Goal: Task Accomplishment & Management: Complete application form

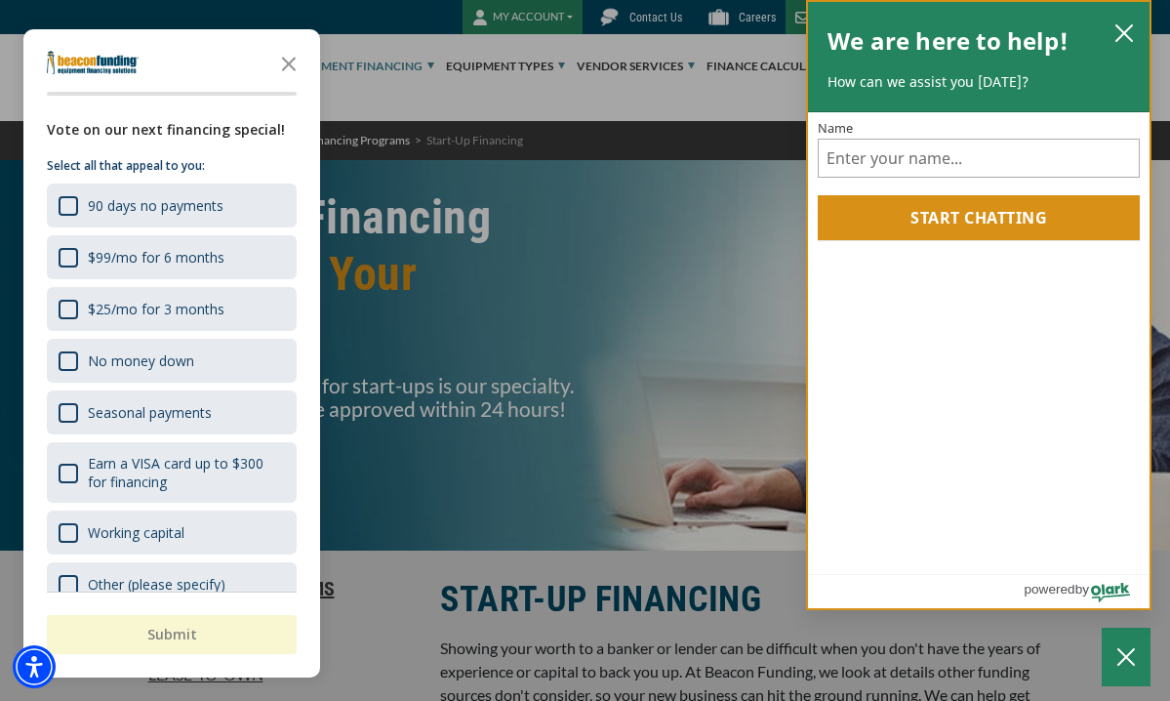
click at [1050, 133] on div "Name" at bounding box center [979, 150] width 322 height 56
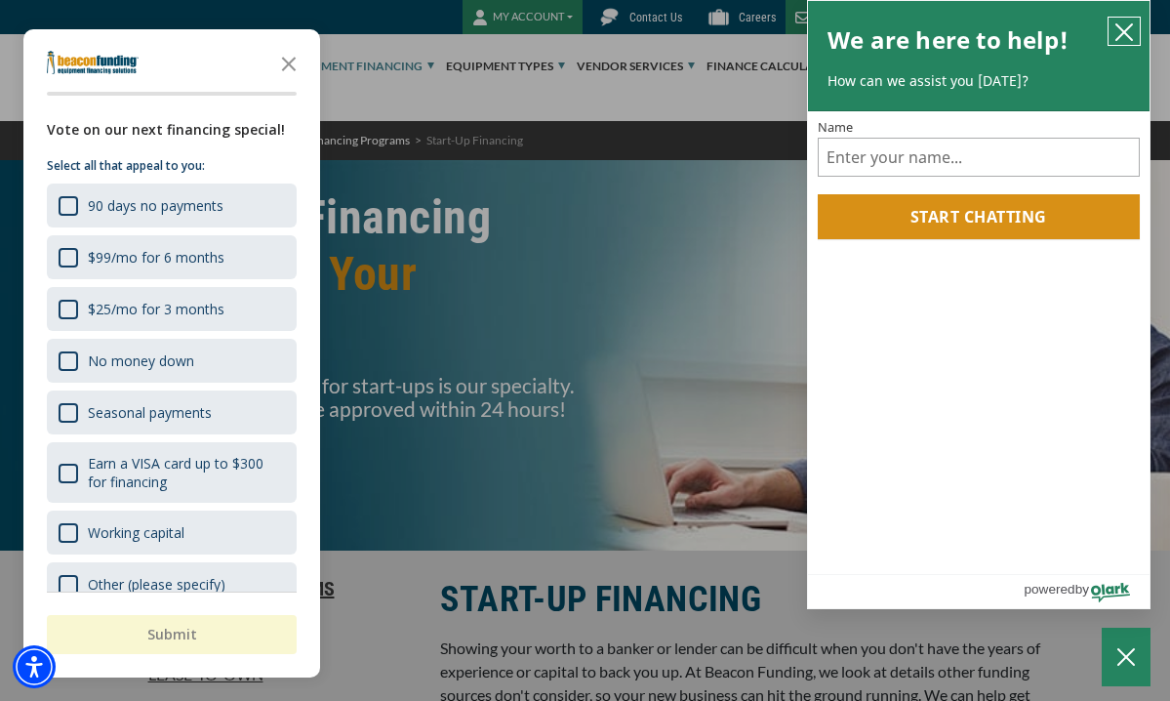
click at [1124, 29] on icon "close chatbox" at bounding box center [1125, 32] width 20 height 20
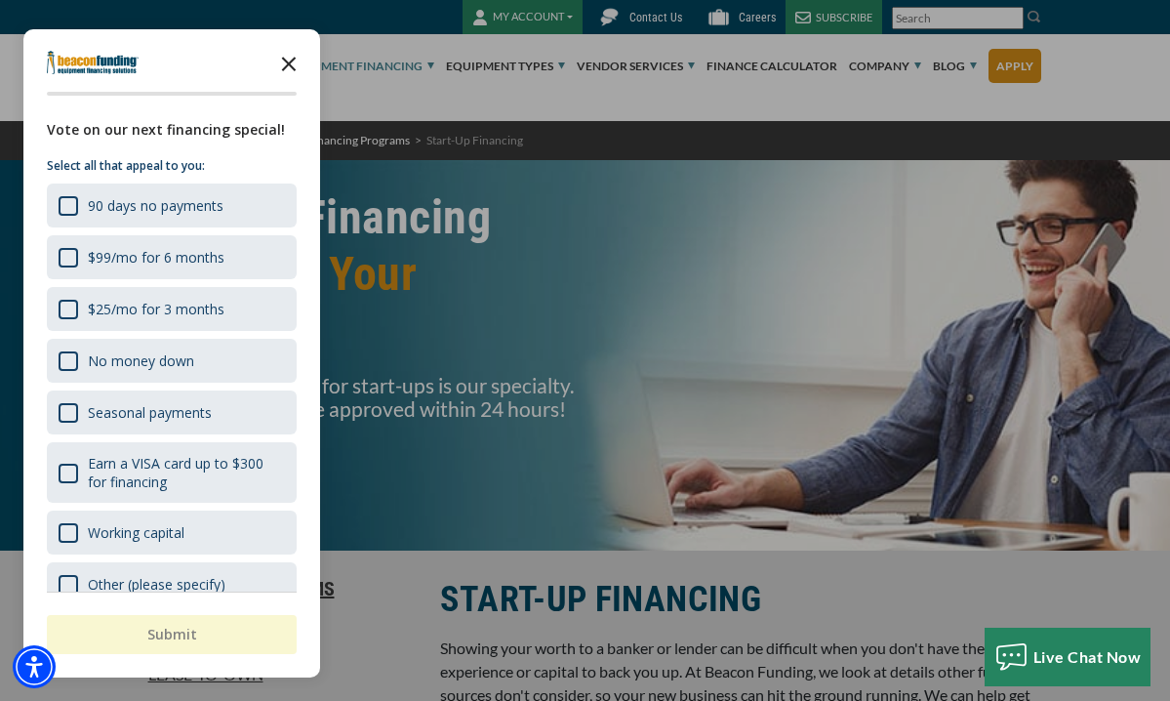
click at [292, 53] on icon "Close the survey" at bounding box center [288, 62] width 39 height 39
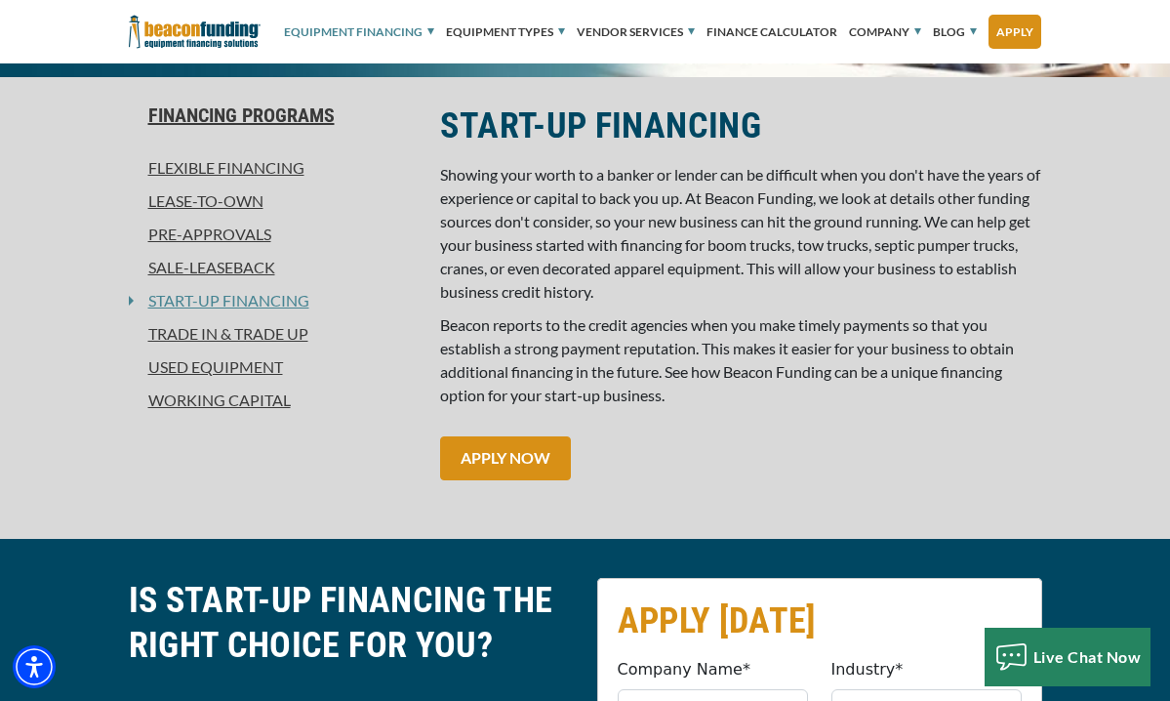
scroll to position [471, 0]
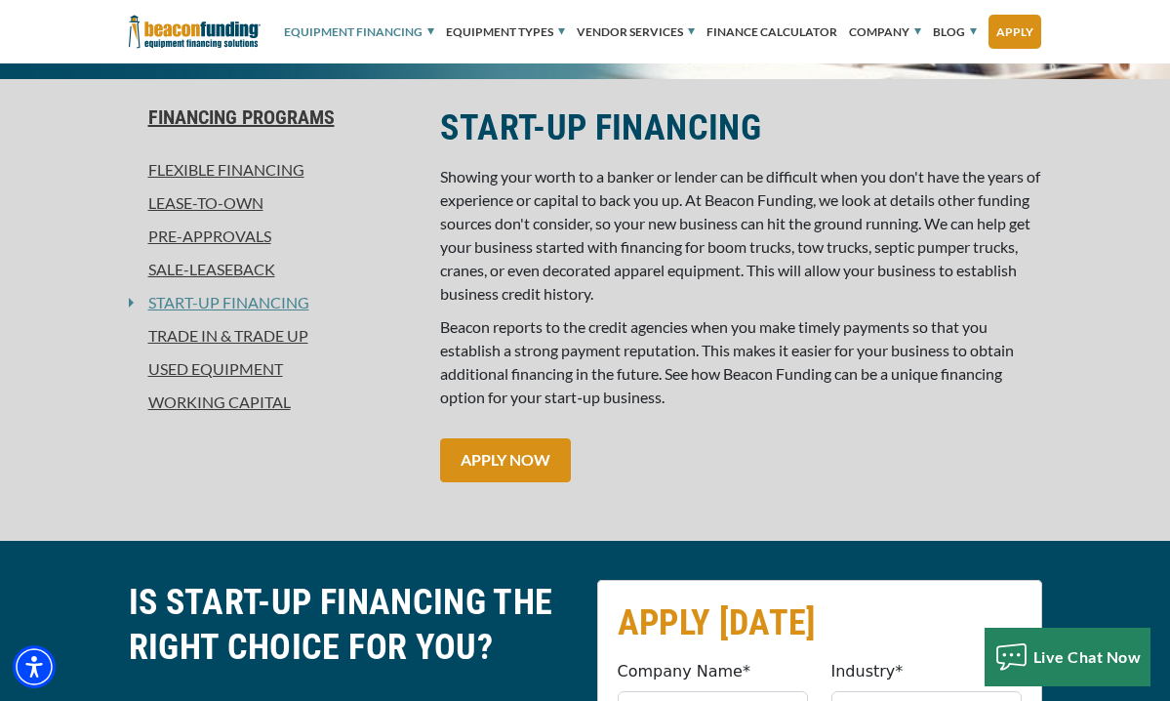
click at [599, 393] on div "START-UP FINANCING Showing your worth to a banker or lender can be difficult wh…" at bounding box center [740, 303] width 625 height 396
click at [440, 438] on link "APPLY NOW" at bounding box center [505, 460] width 131 height 44
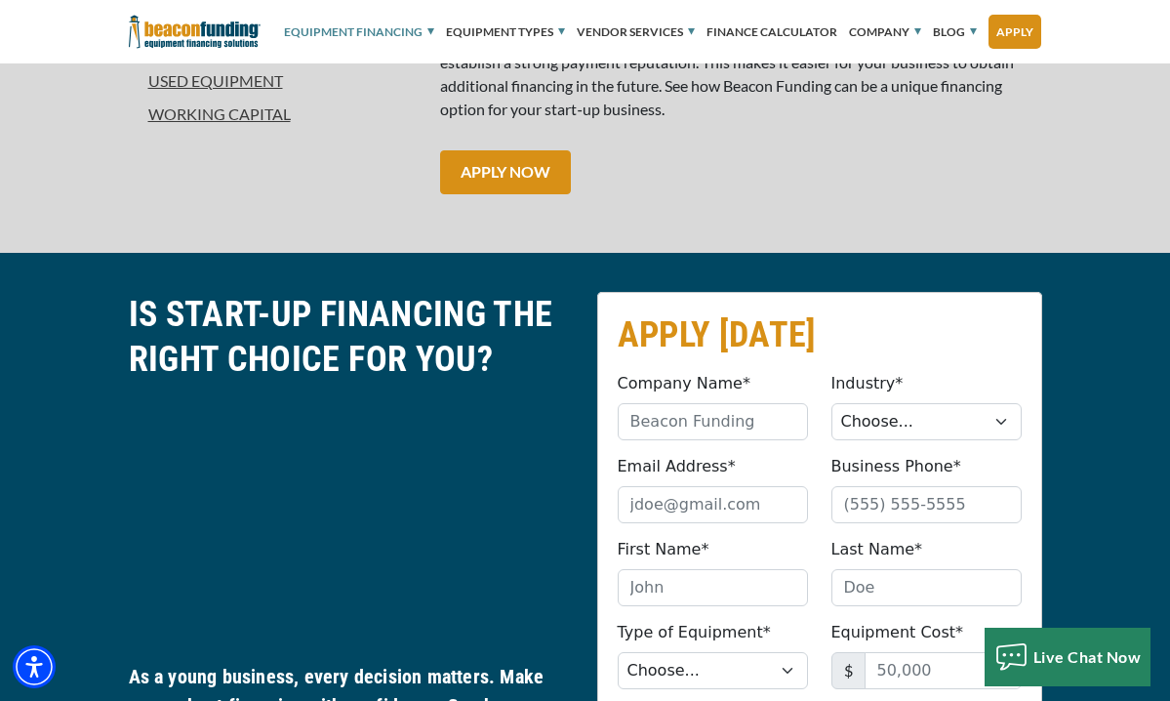
scroll to position [927, 0]
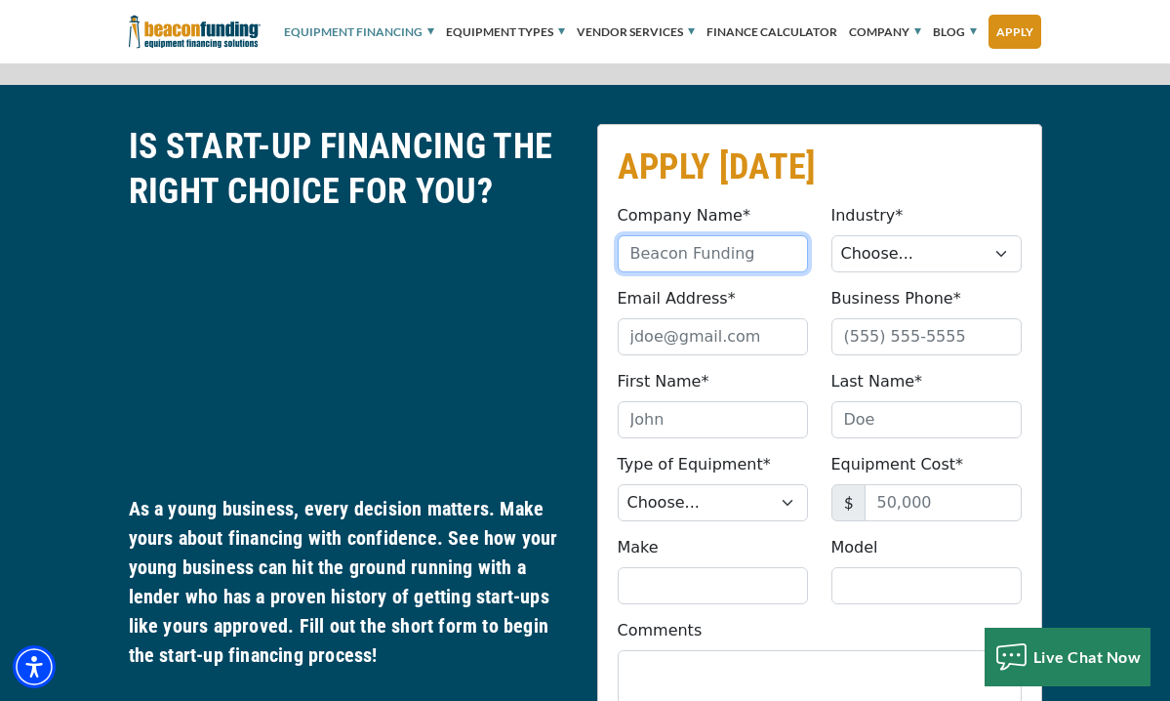
click at [770, 235] on input "Company Name*" at bounding box center [713, 253] width 190 height 37
click at [808, 235] on input "Bumo Industries" at bounding box center [713, 253] width 190 height 37
type input "Bumo Industries LLC"
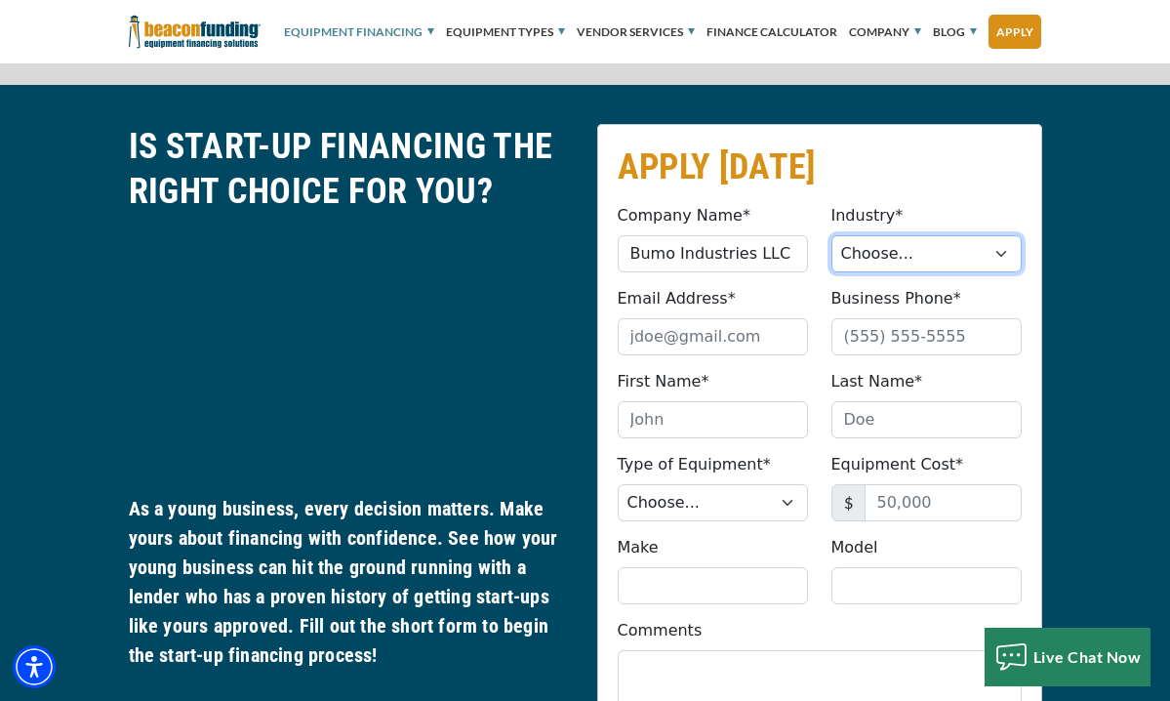
click at [1022, 235] on select "Choose... Towing Landscape/Hardscape Decorated Apparel Septic Light Constructio…" at bounding box center [927, 253] width 190 height 37
select select "5"
click at [875, 235] on select "Choose... Towing Landscape/Hardscape Decorated Apparel Septic Light Constructio…" at bounding box center [927, 253] width 190 height 37
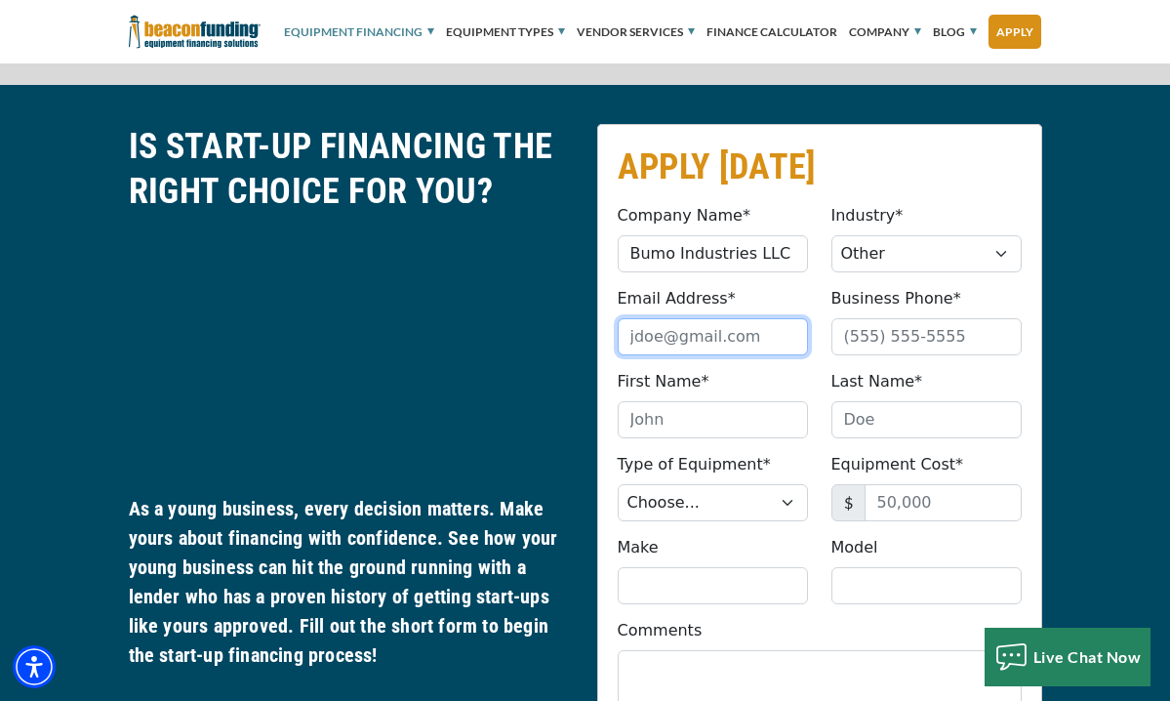
click at [784, 318] on input "Email Address*" at bounding box center [713, 336] width 190 height 37
type input "b"
type input "[EMAIL_ADDRESS][DOMAIN_NAME]"
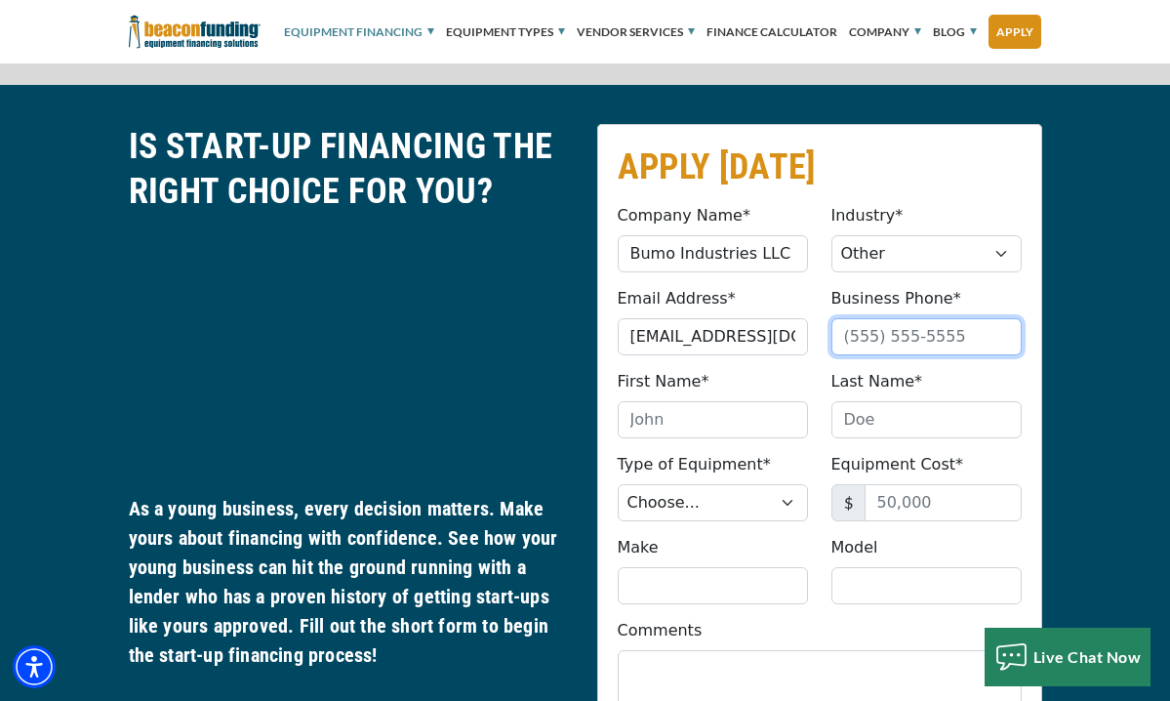
click at [1013, 318] on input "Business Phone*" at bounding box center [927, 336] width 190 height 37
type input "[PHONE_NUMBER]"
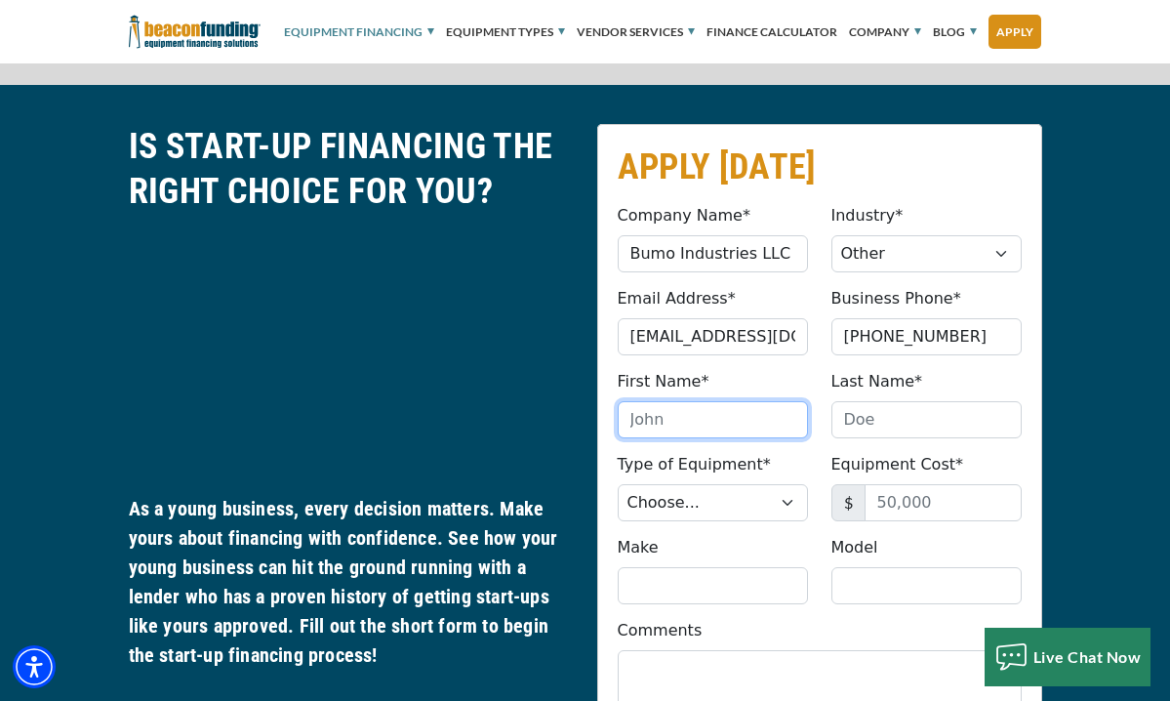
click at [777, 401] on input "First Name*" at bounding box center [713, 419] width 190 height 37
type input "Crisselda"
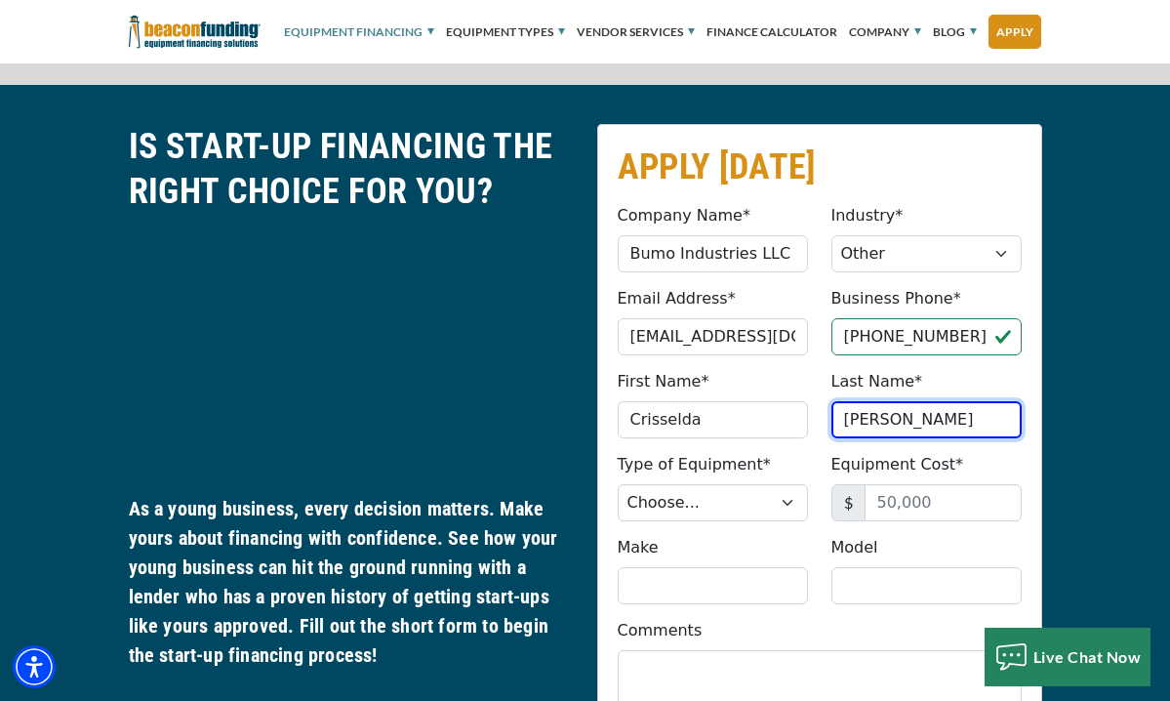
type input "[PERSON_NAME]"
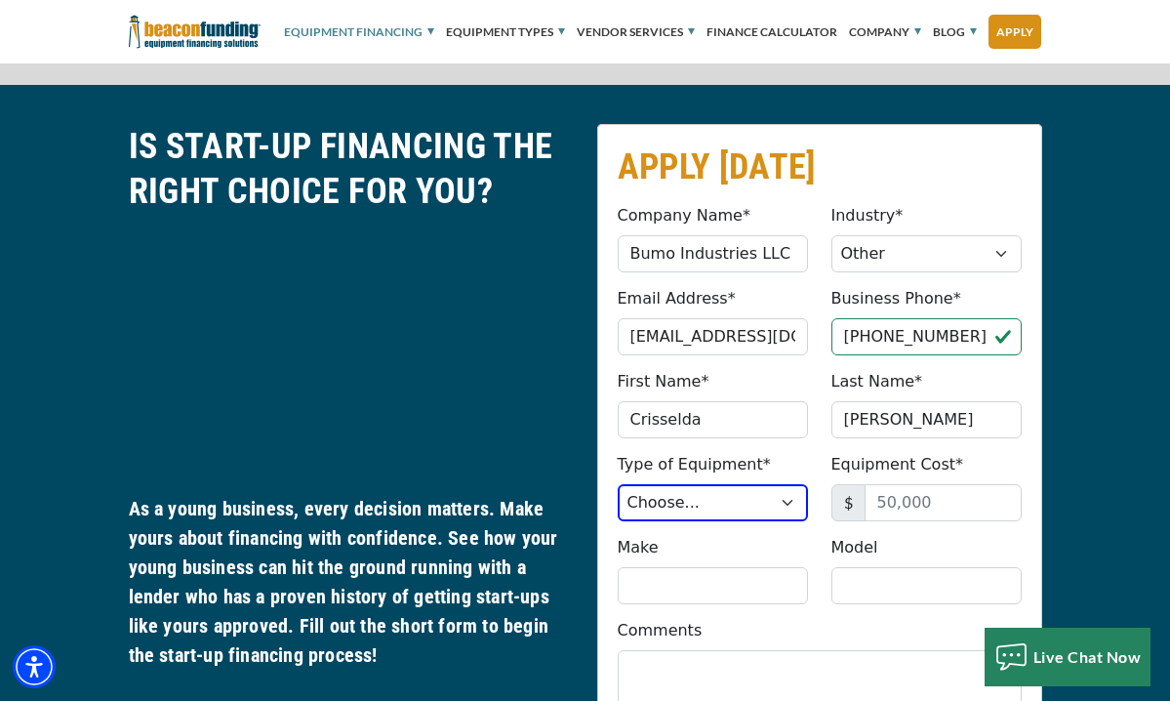
click at [700, 476] on fieldset "APPLY [DATE] Company Name* Bumo Industries LLC Please provide a valid company n…" at bounding box center [819, 598] width 445 height 949
click at [701, 484] on select "Choose... Backhoe Boom/Bucket Truck Chipper Commercial Mower Crane DTG/DTF Prin…" at bounding box center [713, 502] width 190 height 37
select select "13"
click at [618, 484] on select "Choose... Backhoe Boom/Bucket Truck Chipper Commercial Mower Crane DTG/DTF Prin…" at bounding box center [713, 502] width 190 height 37
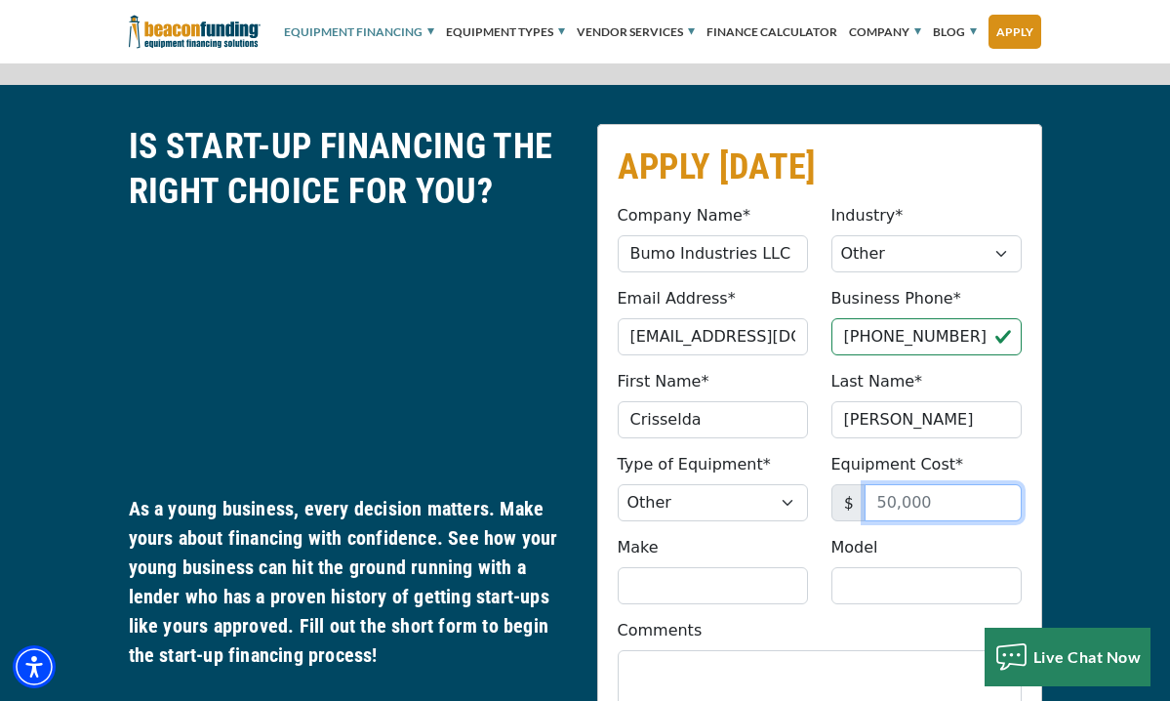
click at [936, 484] on input "Equipment Cost*" at bounding box center [943, 502] width 157 height 37
click at [845, 619] on div "Comments Please provide valid comments, no special characters." at bounding box center [820, 665] width 428 height 92
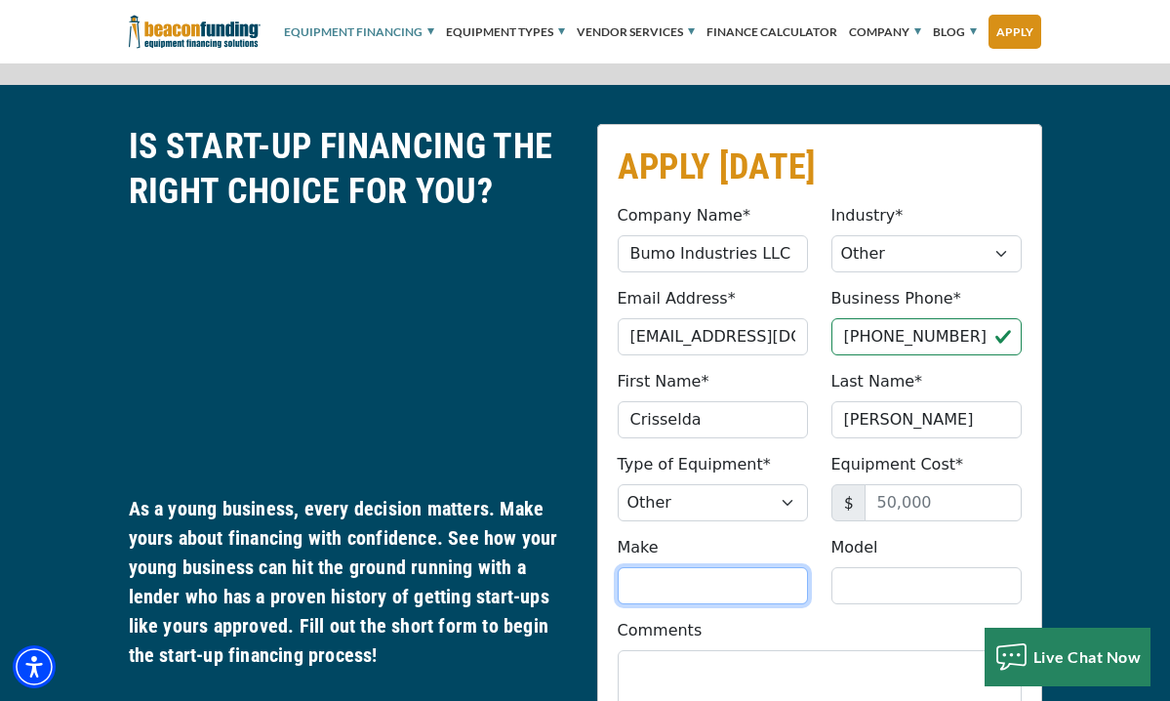
drag, startPoint x: 769, startPoint y: 547, endPoint x: 765, endPoint y: 529, distance: 18.0
click at [768, 567] on input "Make" at bounding box center [713, 585] width 190 height 37
type input "FastCut"
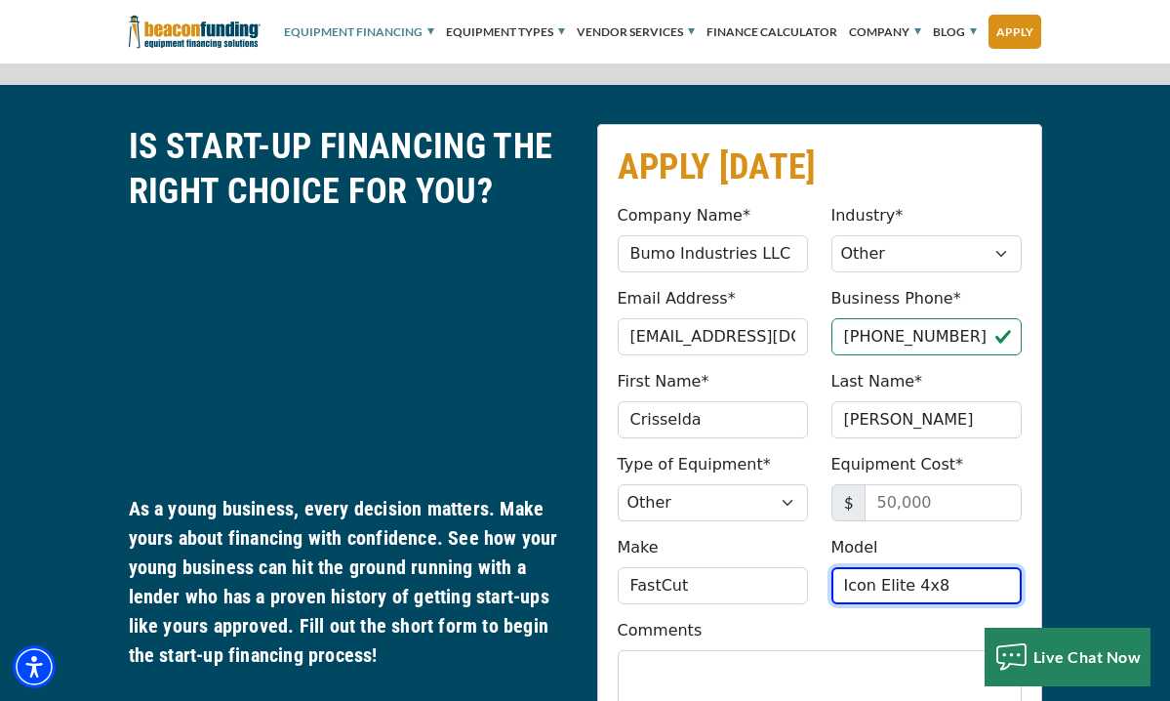
type input "Icon Elite 4x8"
click at [821, 619] on div "Comments Please provide valid comments, no special characters." at bounding box center [820, 665] width 428 height 92
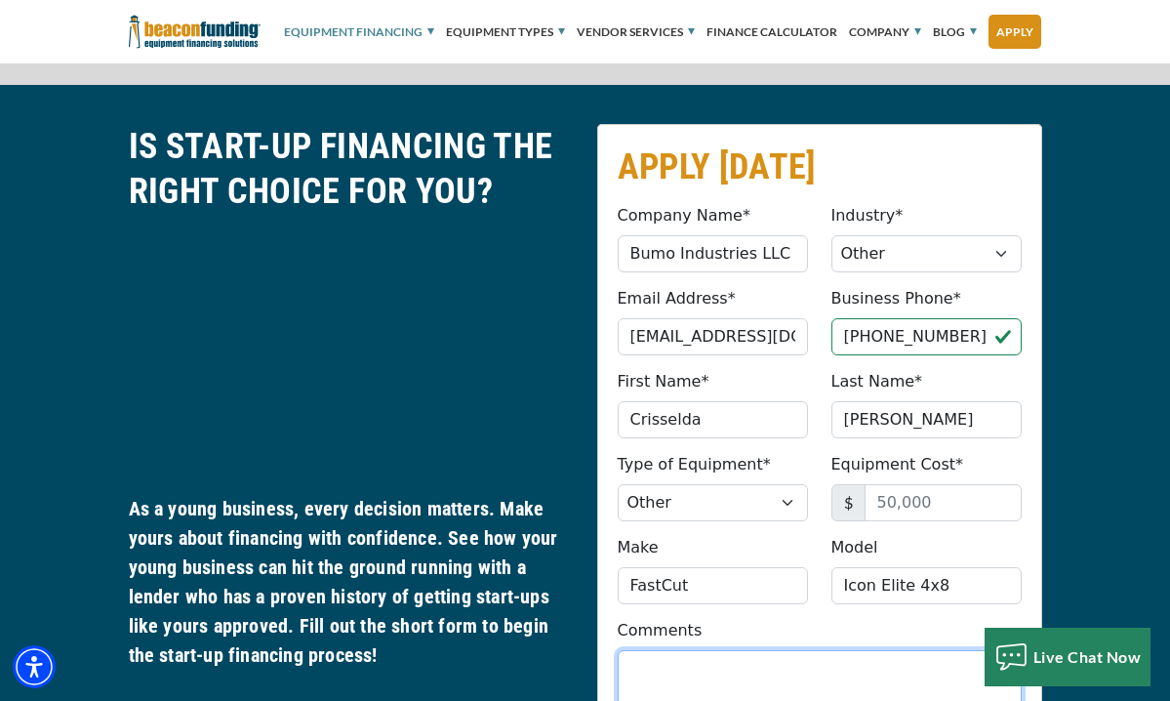
click at [823, 650] on textarea "Comments" at bounding box center [820, 680] width 404 height 61
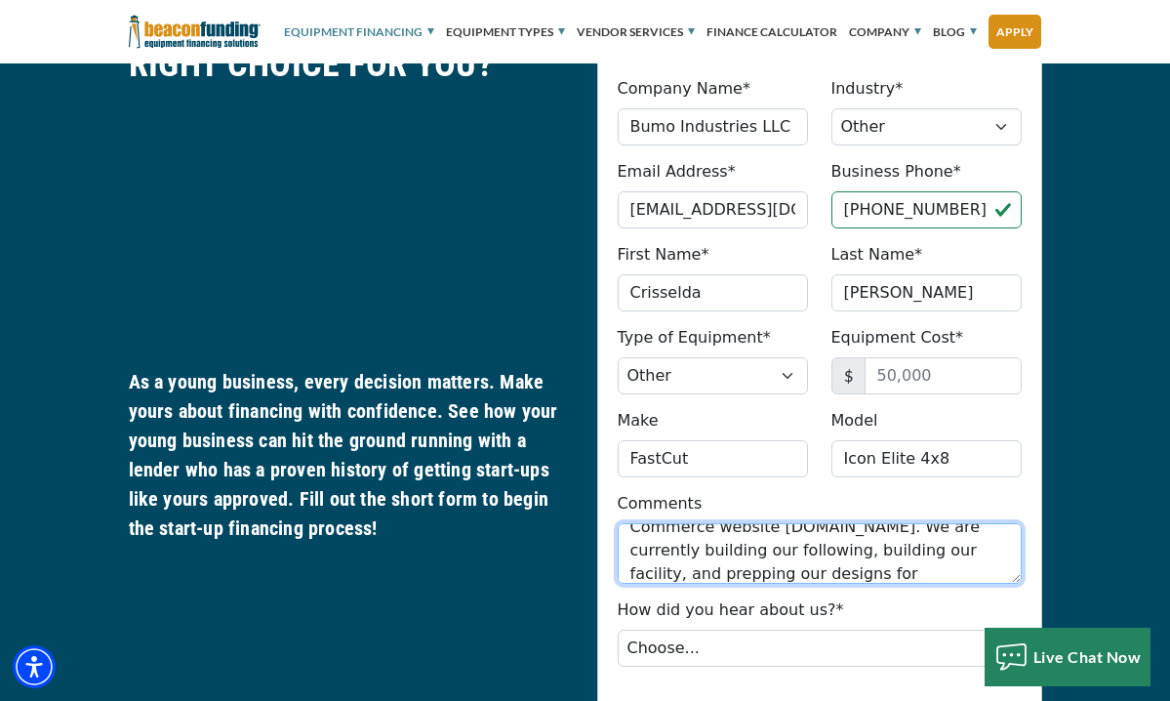
scroll to position [132, 0]
type textarea "Bumo Industries LLC is my startup based in [US_STATE][GEOGRAPHIC_DATA]. We are …"
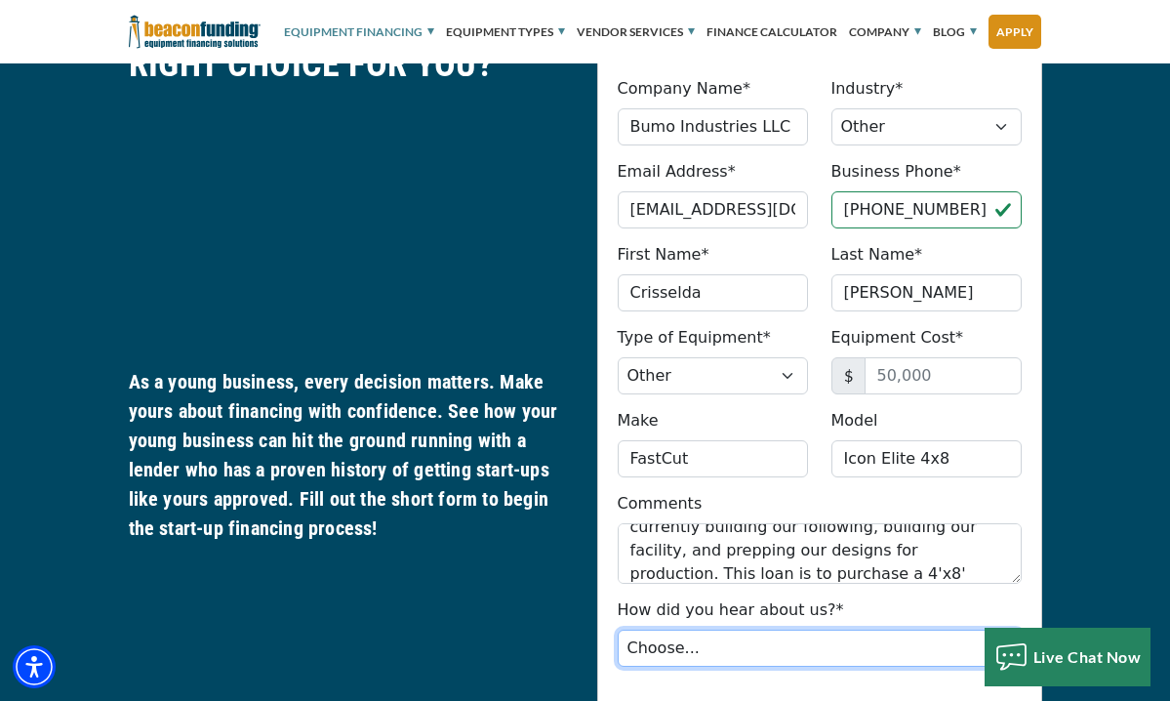
click at [1022, 630] on select "Choose... Internet Search Vendor Referral Word of Mouth Client Referral Email E…" at bounding box center [820, 648] width 404 height 37
select select "5"
click at [618, 630] on select "Choose... Internet Search Vendor Referral Word of Mouth Client Referral Email E…" at bounding box center [820, 648] width 404 height 37
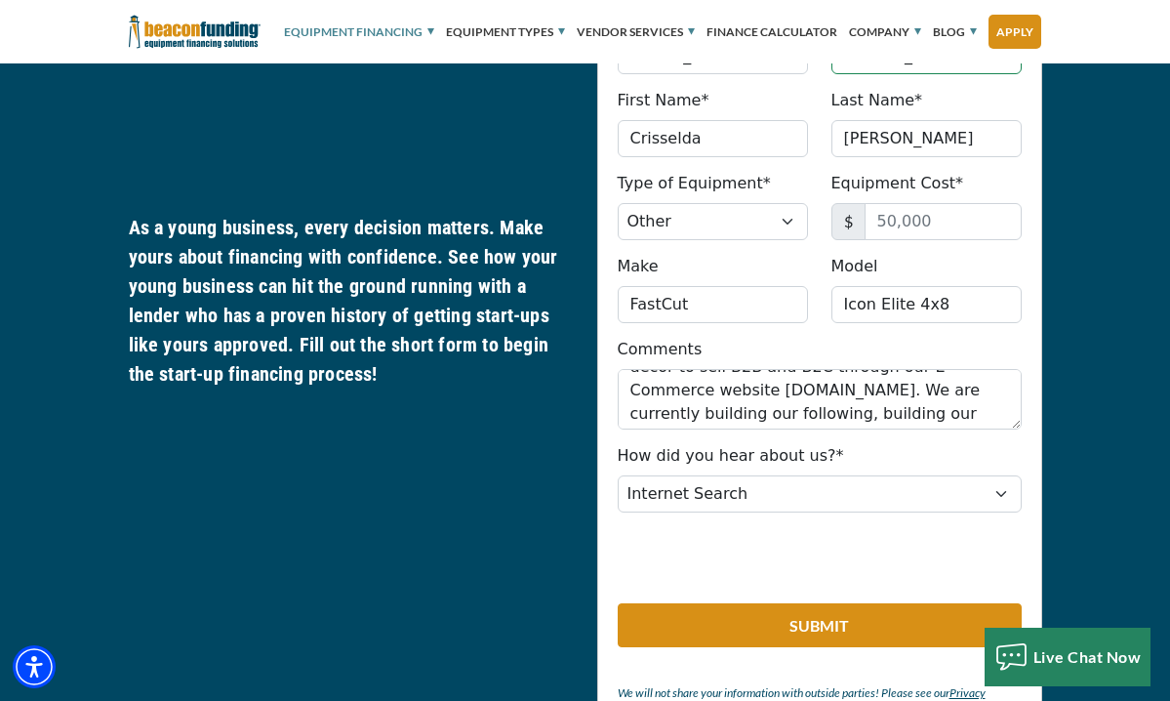
scroll to position [1153, 0]
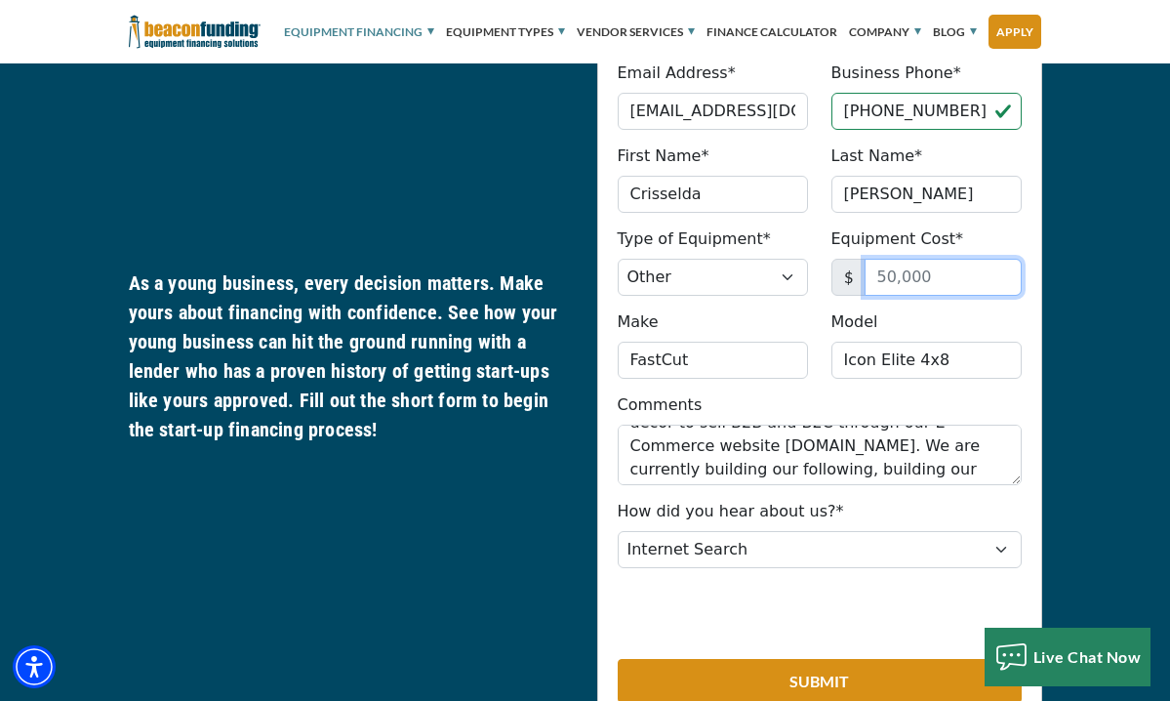
click at [1022, 259] on input "Equipment Cost*" at bounding box center [943, 277] width 157 height 37
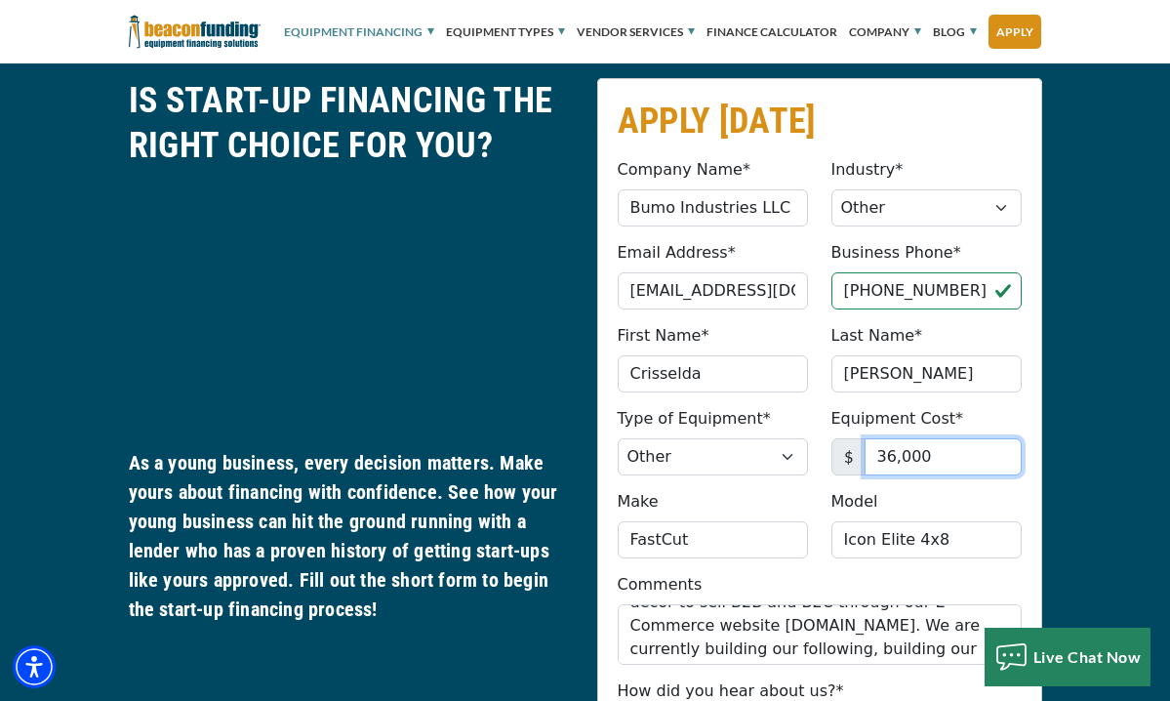
scroll to position [1003, 0]
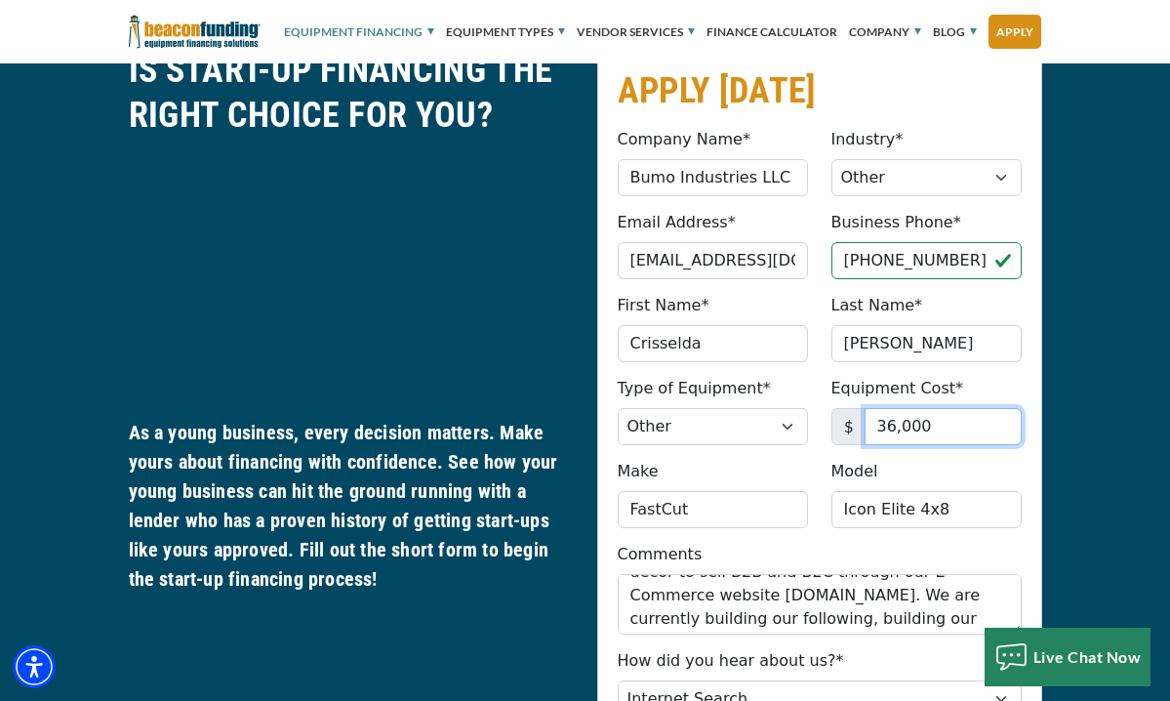
type input "36,000"
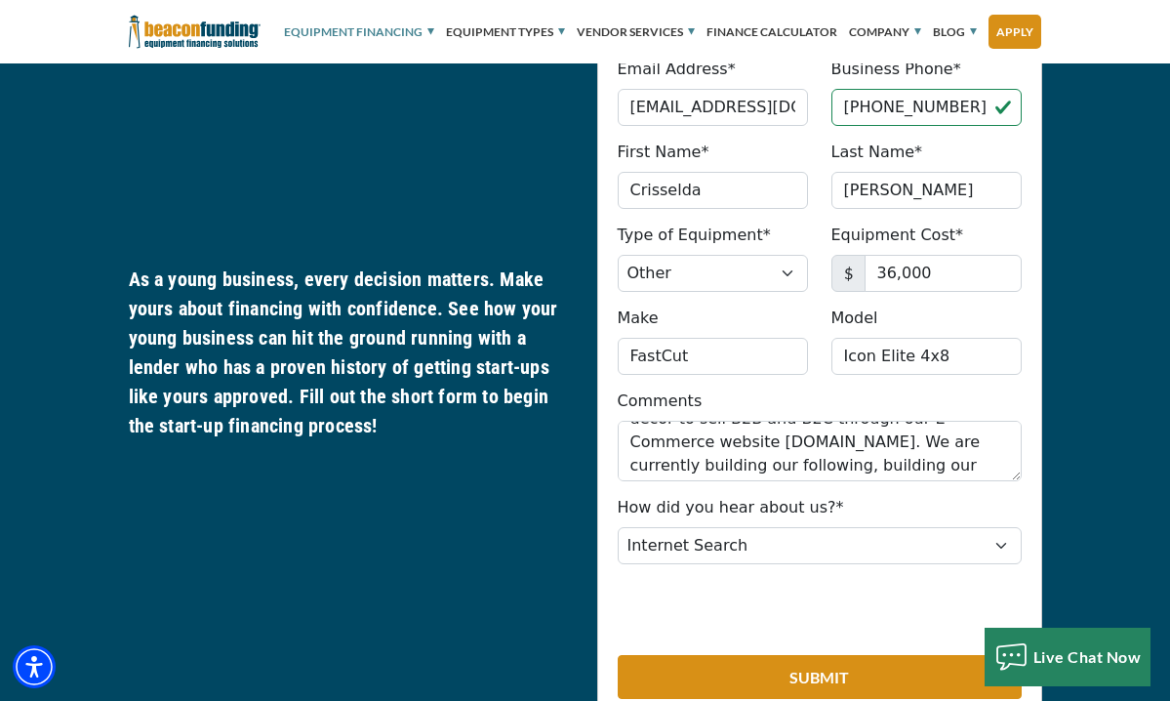
scroll to position [972, 0]
